Goal: Check status

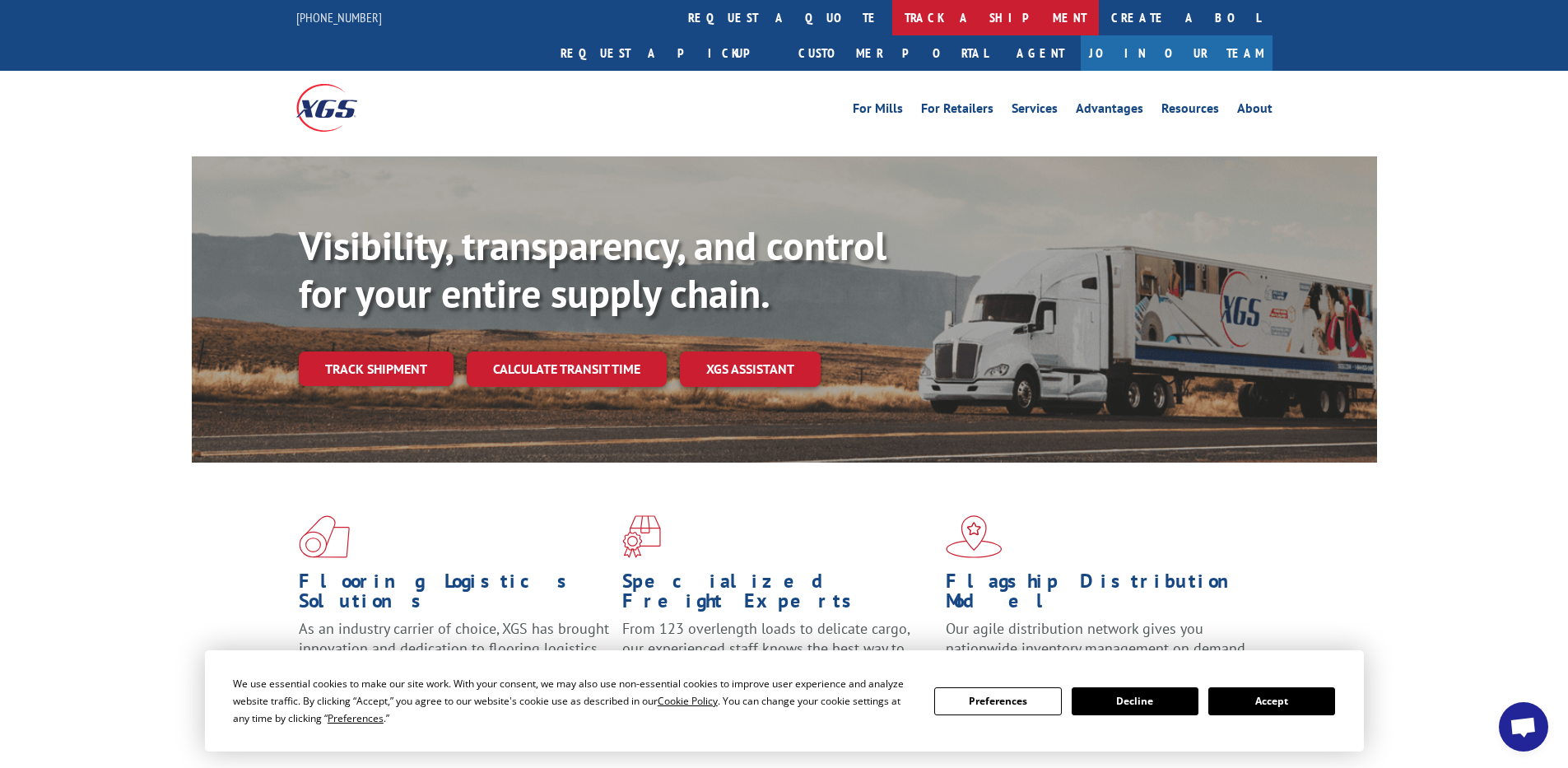
click at [893, 12] on link "track a shipment" at bounding box center [996, 17] width 207 height 35
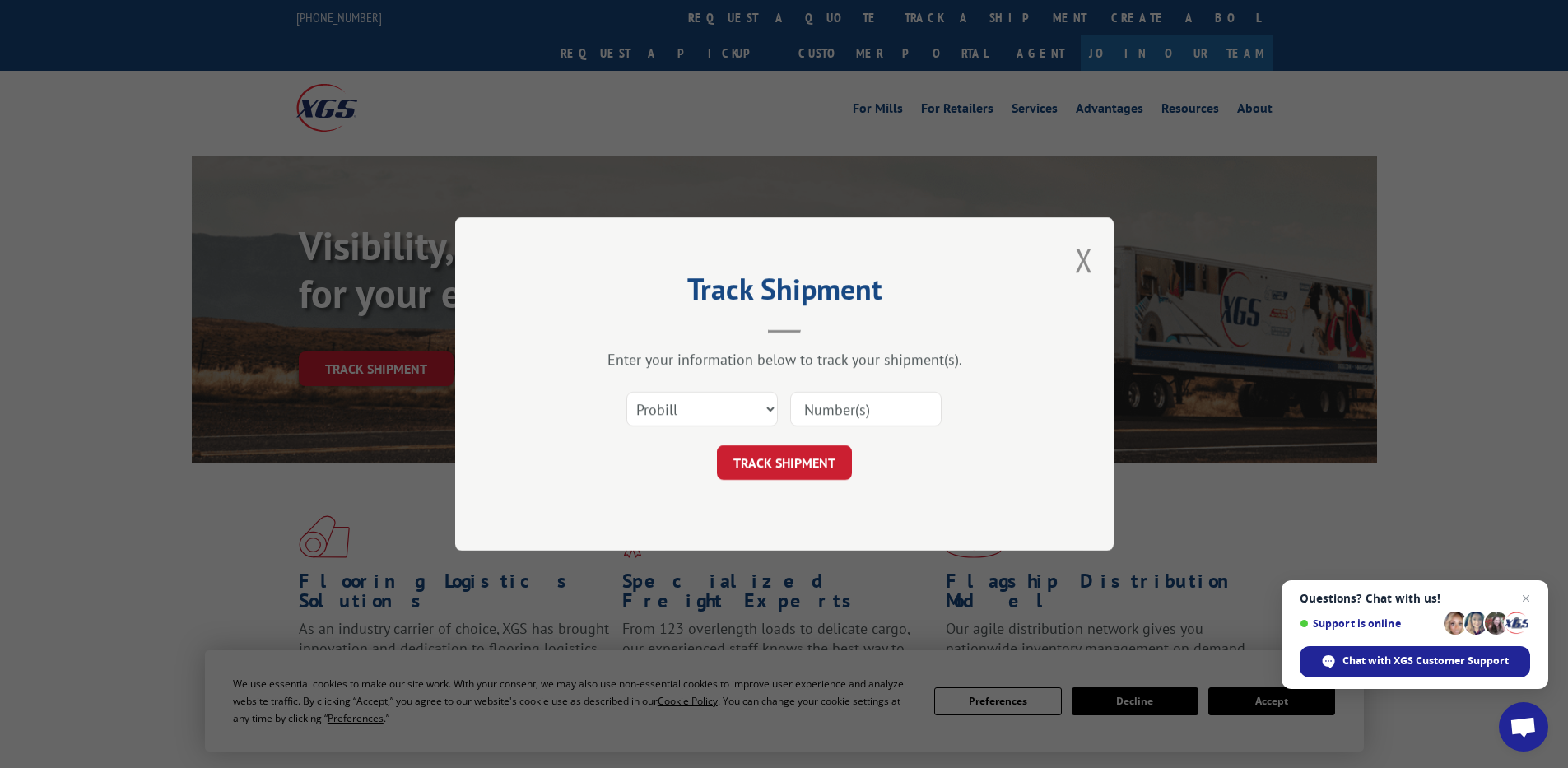
paste input "2848916"
type input "2848916"
click at [805, 463] on button "TRACK SHIPMENT" at bounding box center [784, 463] width 135 height 34
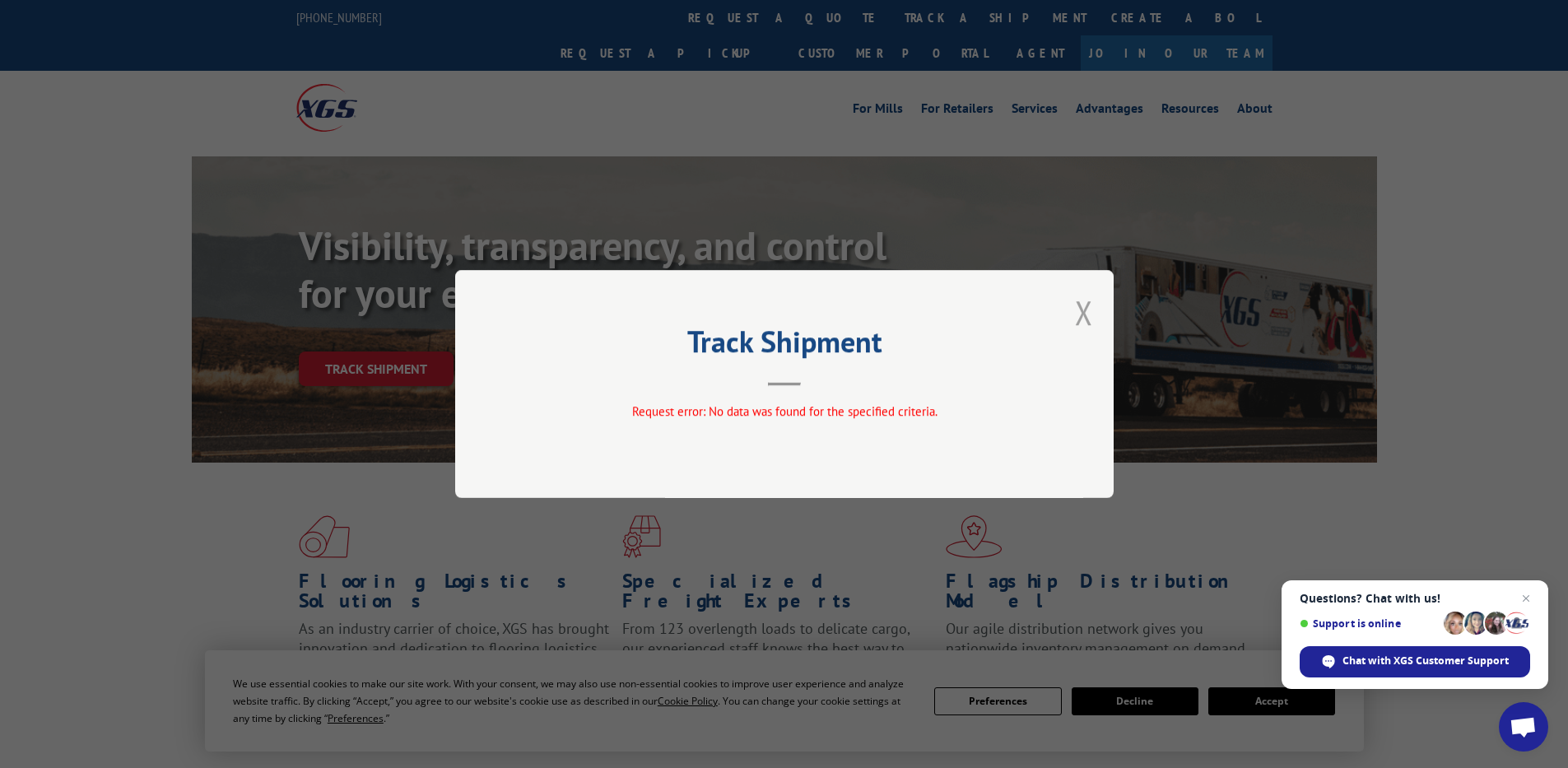
click at [1078, 309] on button "Close modal" at bounding box center [1084, 312] width 18 height 44
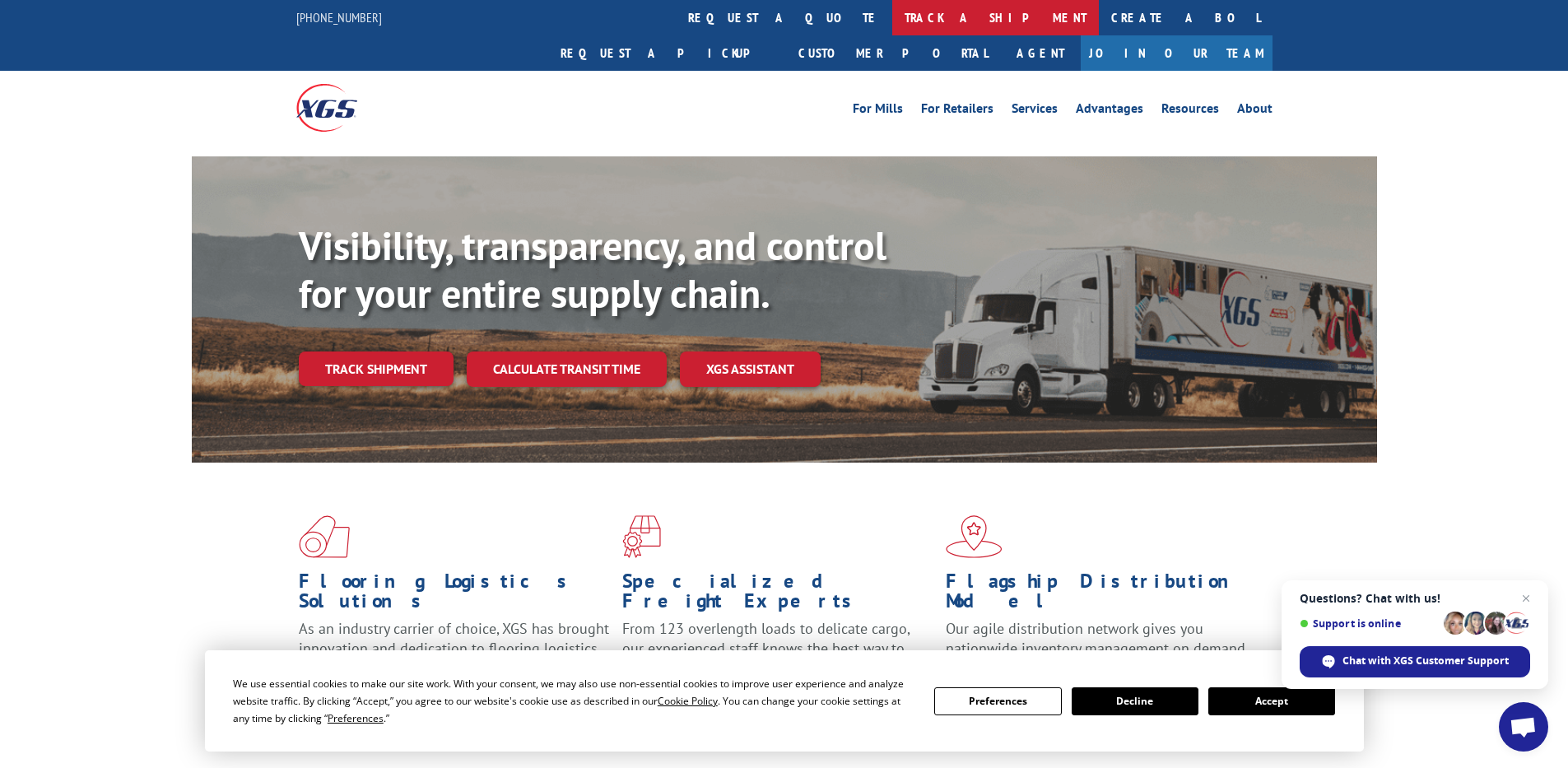
click at [893, 16] on link "track a shipment" at bounding box center [996, 17] width 207 height 35
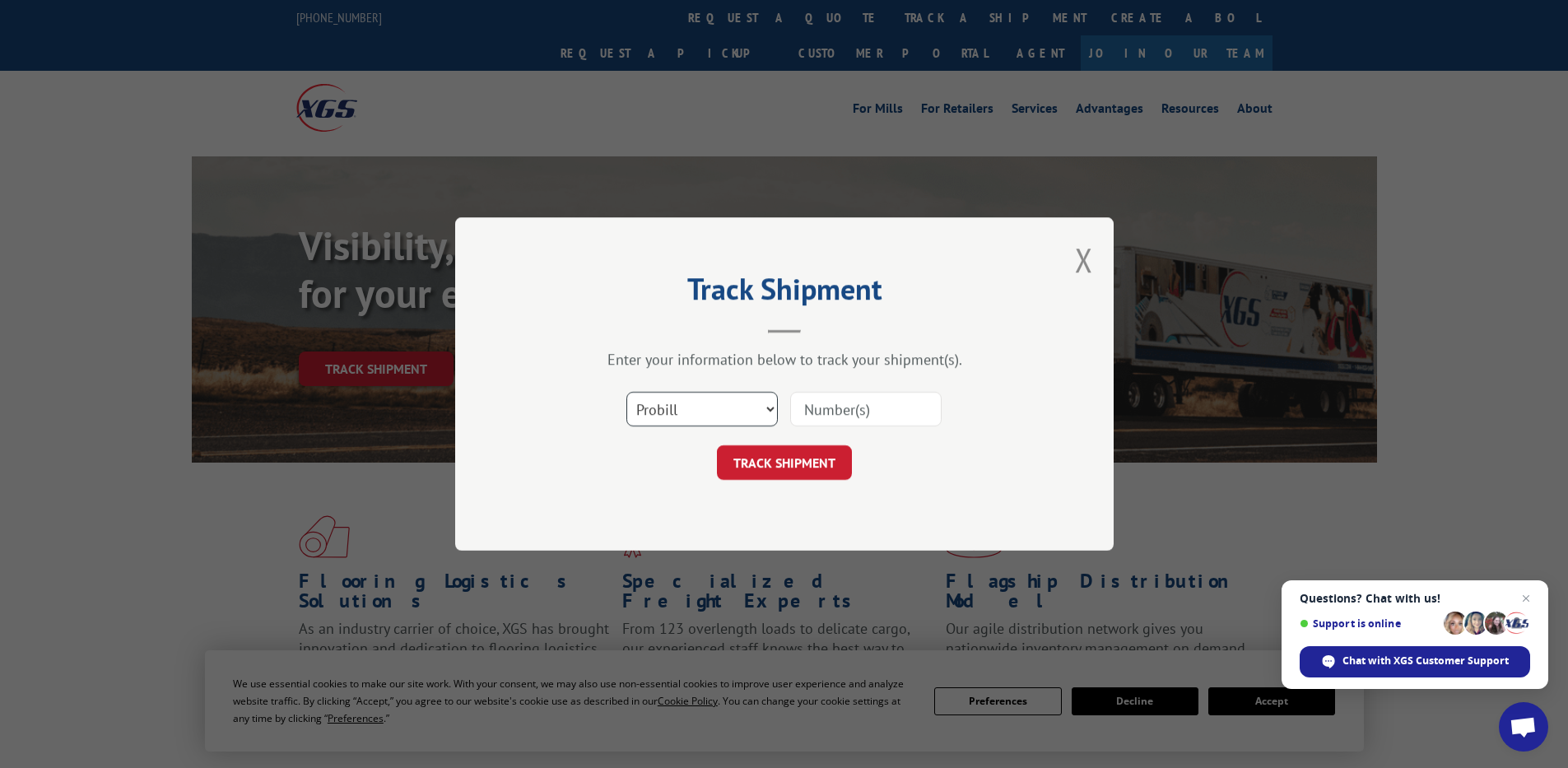
select select "bol"
click at [626, 392] on select "Select category... Probill BOL PO" at bounding box center [702, 409] width 151 height 34
paste input "2848916"
type input "2848916"
click at [820, 466] on button "TRACK SHIPMENT" at bounding box center [784, 463] width 135 height 34
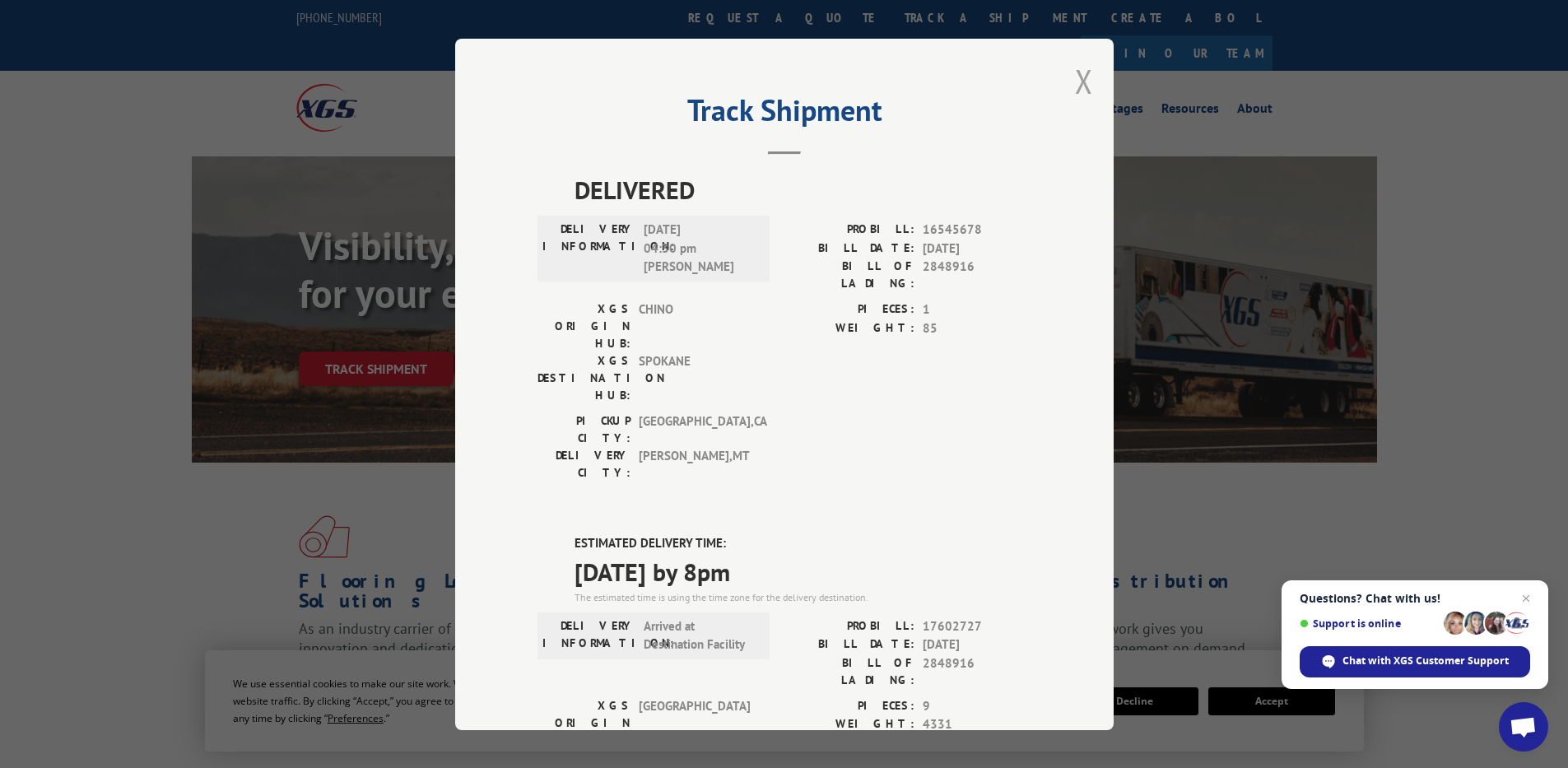
click at [1076, 79] on button "Close modal" at bounding box center [1084, 81] width 18 height 44
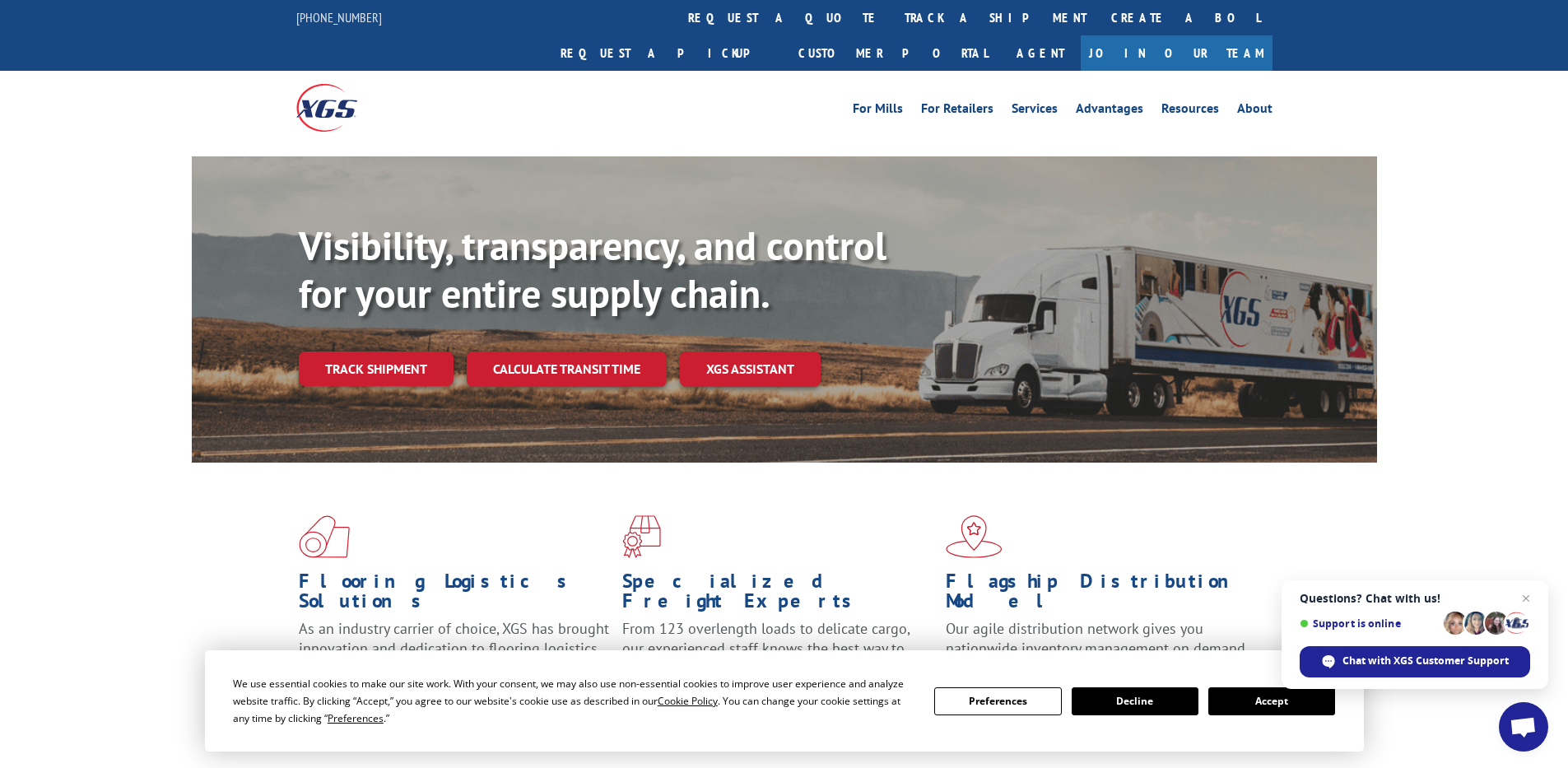
drag, startPoint x: 1275, startPoint y: 710, endPoint x: 1269, endPoint y: 696, distance: 15.2
click at [1274, 710] on button "Accept" at bounding box center [1272, 701] width 126 height 28
